Goal: Find specific fact: Find specific fact

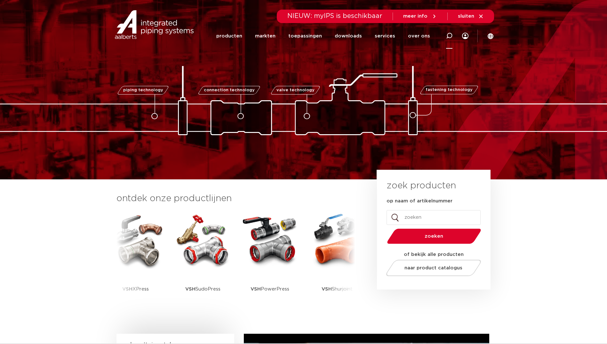
click at [450, 35] on icon at bounding box center [449, 36] width 6 height 6
paste input "6990764"
type input "6990764"
click button "Zoeken" at bounding box center [0, 0] width 0 height 0
